Goal: Navigation & Orientation: Find specific page/section

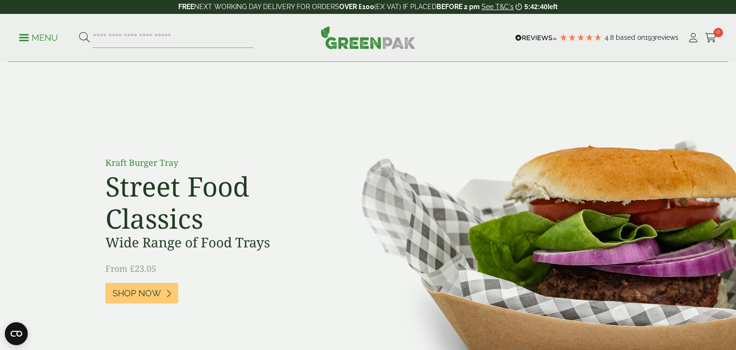
click at [23, 35] on p "Menu" at bounding box center [38, 37] width 39 height 11
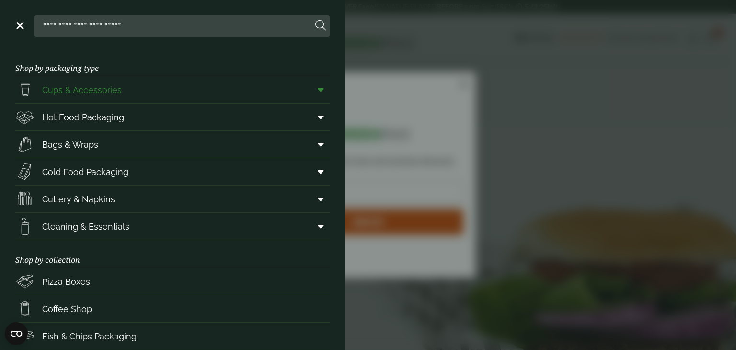
click at [90, 89] on span "Cups & Accessories" at bounding box center [82, 89] width 80 height 13
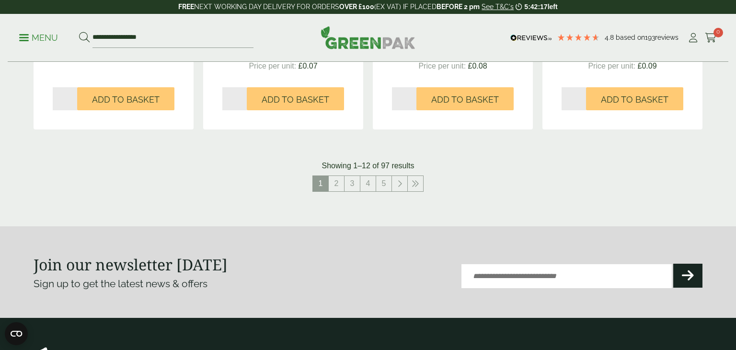
scroll to position [1038, 0]
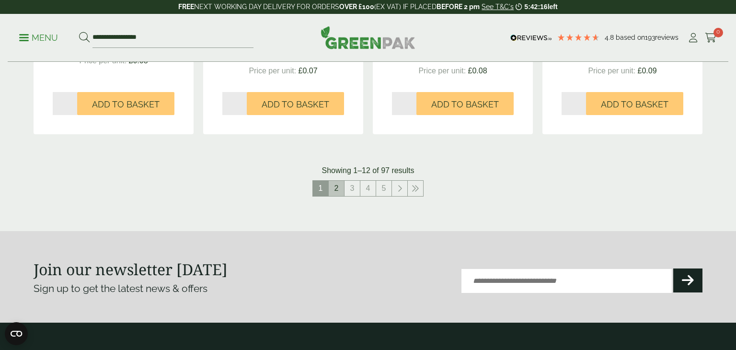
click at [338, 187] on link "2" at bounding box center [336, 188] width 15 height 15
click at [162, 40] on input "**********" at bounding box center [172, 38] width 161 height 20
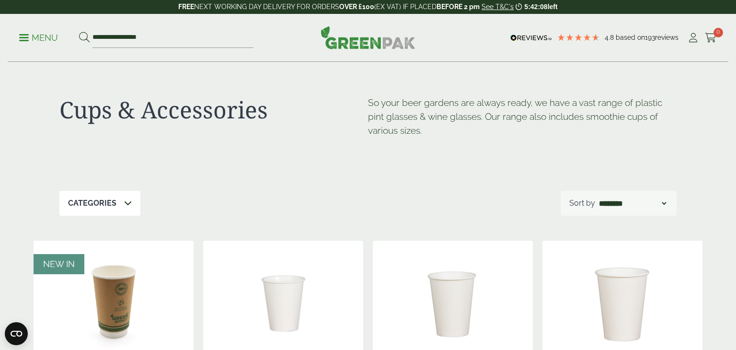
click at [23, 33] on p "Menu" at bounding box center [38, 37] width 39 height 11
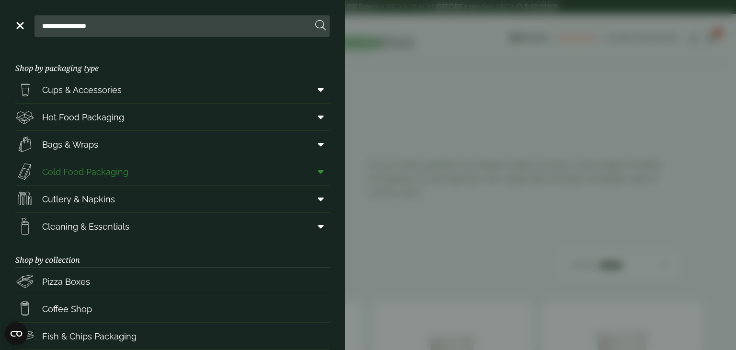
click at [123, 171] on span "Cold Food Packaging" at bounding box center [85, 171] width 86 height 13
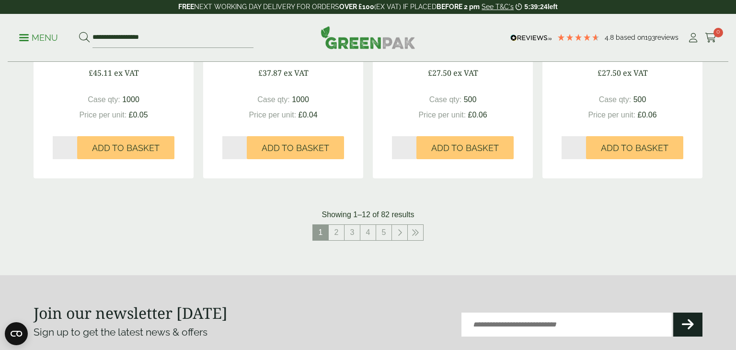
scroll to position [1032, 0]
click at [339, 235] on link "2" at bounding box center [336, 232] width 15 height 15
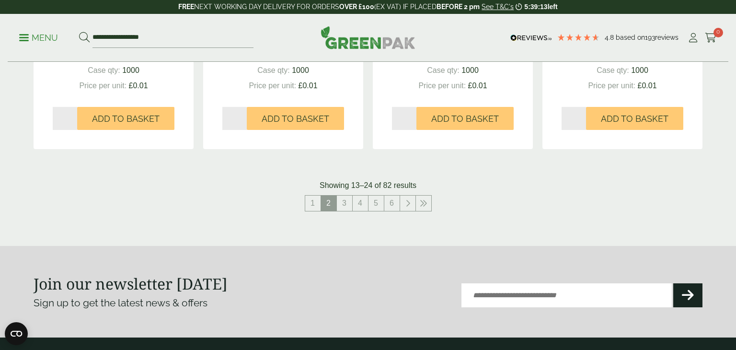
scroll to position [1059, 0]
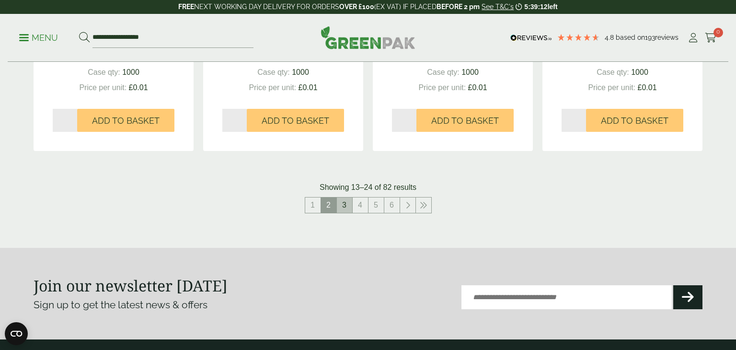
click at [346, 209] on link "3" at bounding box center [344, 204] width 15 height 15
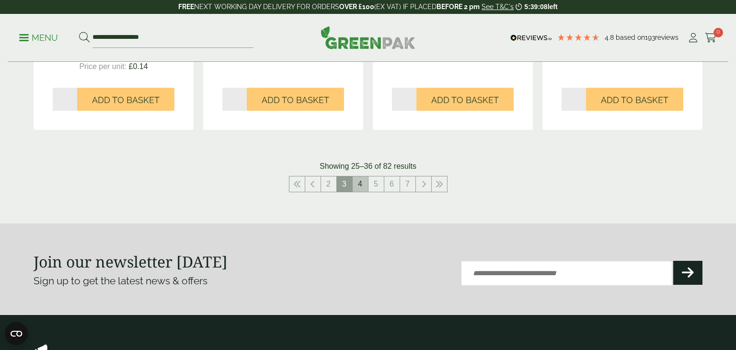
click at [366, 188] on link "4" at bounding box center [359, 183] width 15 height 15
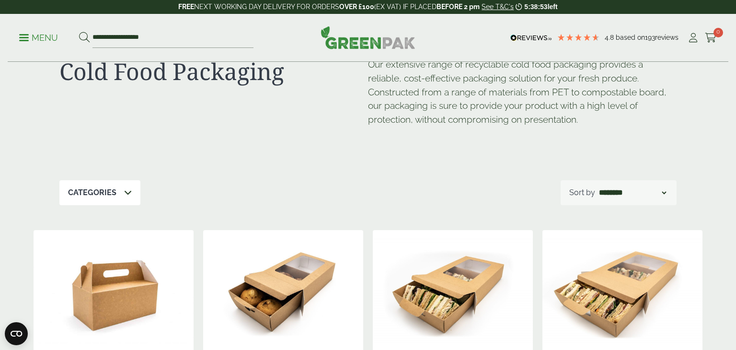
scroll to position [47, 0]
